Goal: Entertainment & Leisure: Browse casually

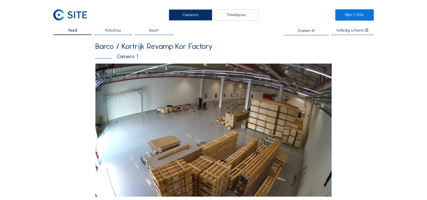
click at [117, 30] on span "Fotoshow" at bounding box center [113, 30] width 16 height 4
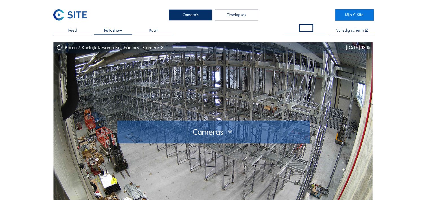
click at [222, 131] on div at bounding box center [214, 131] width 184 height 9
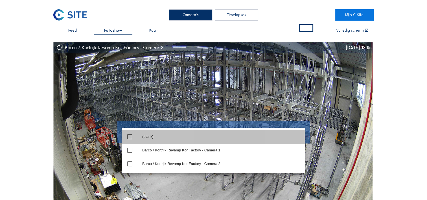
click at [130, 135] on icon "check_box_outline_blank" at bounding box center [129, 136] width 7 height 7
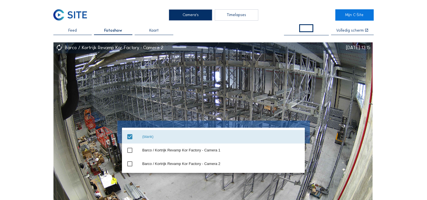
click at [130, 135] on icon "check_box" at bounding box center [129, 136] width 7 height 7
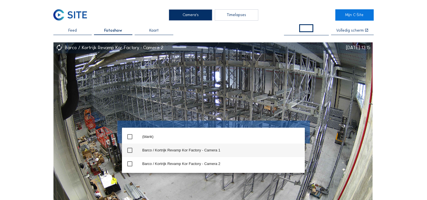
click at [129, 151] on icon "check_box_outline_blank" at bounding box center [129, 150] width 7 height 7
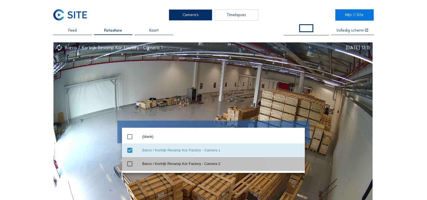
click at [129, 164] on icon "check_box_outline_blank" at bounding box center [129, 163] width 7 height 7
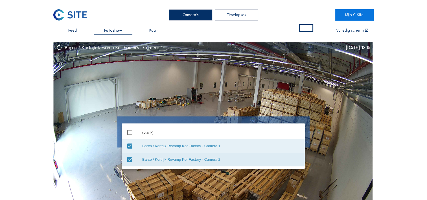
click at [243, 109] on img at bounding box center [212, 131] width 319 height 179
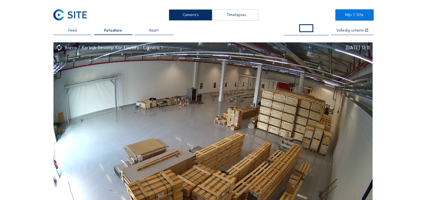
click at [307, 26] on span at bounding box center [306, 28] width 14 height 8
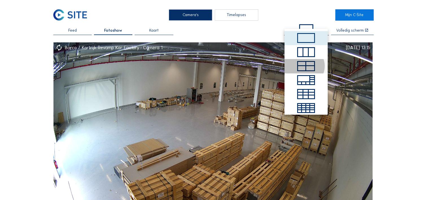
click at [306, 66] on div at bounding box center [310, 68] width 8 height 4
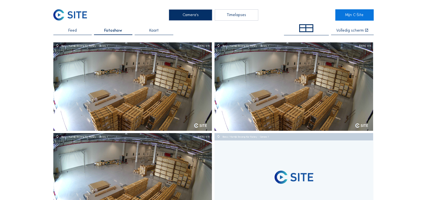
click at [305, 28] on div at bounding box center [303, 29] width 6 height 3
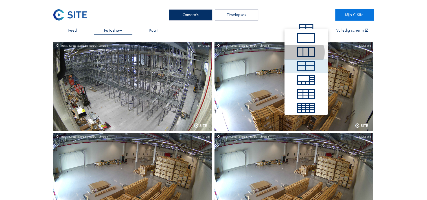
click at [303, 52] on div at bounding box center [305, 52] width 5 height 8
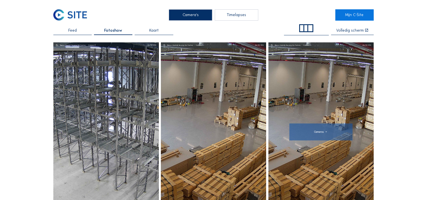
click at [325, 131] on div at bounding box center [320, 131] width 55 height 3
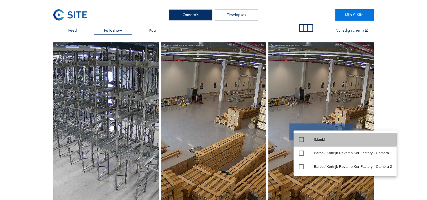
click at [317, 137] on div "(blank)" at bounding box center [353, 139] width 78 height 9
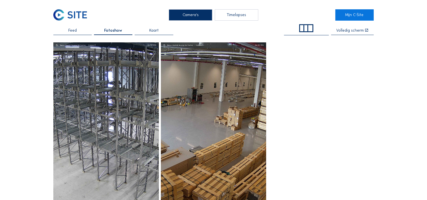
click at [351, 29] on div "Volledig scherm" at bounding box center [350, 30] width 28 height 4
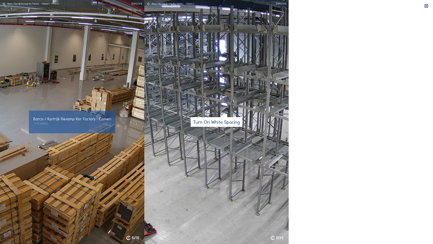
drag, startPoint x: 74, startPoint y: 112, endPoint x: 100, endPoint y: 90, distance: 33.0
click at [100, 90] on img at bounding box center [72, 122] width 433 height 244
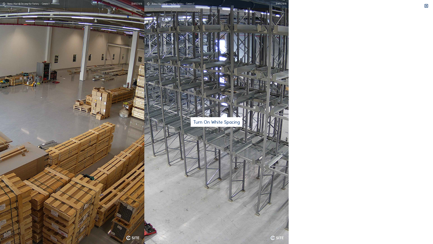
click at [426, 5] on icon at bounding box center [426, 6] width 5 height 5
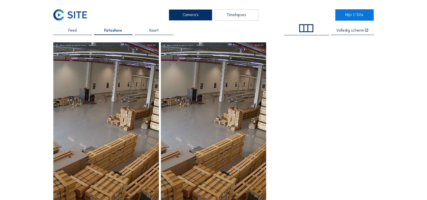
click at [307, 25] on div at bounding box center [306, 28] width 4 height 6
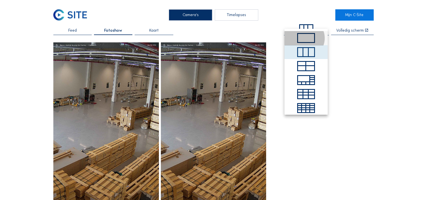
click at [304, 41] on span at bounding box center [306, 38] width 18 height 10
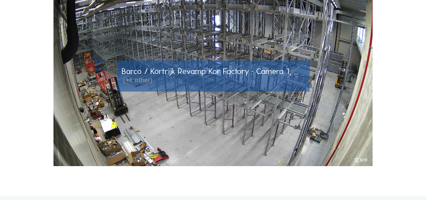
scroll to position [28, 0]
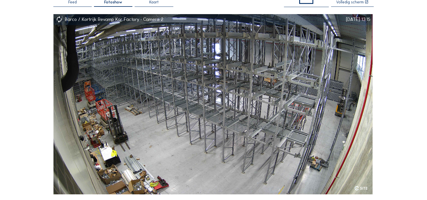
click at [348, 3] on div "Volledig scherm" at bounding box center [350, 2] width 28 height 4
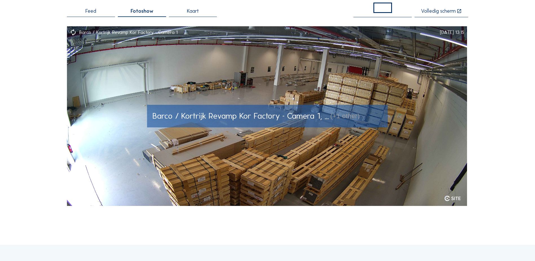
scroll to position [0, 0]
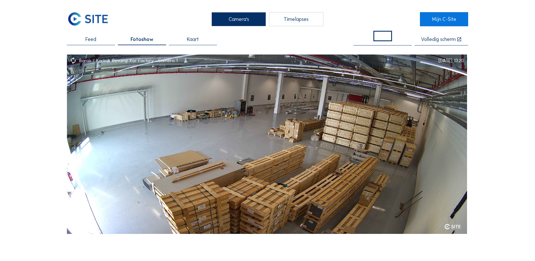
click at [26, 109] on div "Camera's Timelapses Mijn C-Site Feed Fotoshow Kaart Volledig scherm Barco / Kor…" at bounding box center [267, 239] width 535 height 479
